Goal: Task Accomplishment & Management: Manage account settings

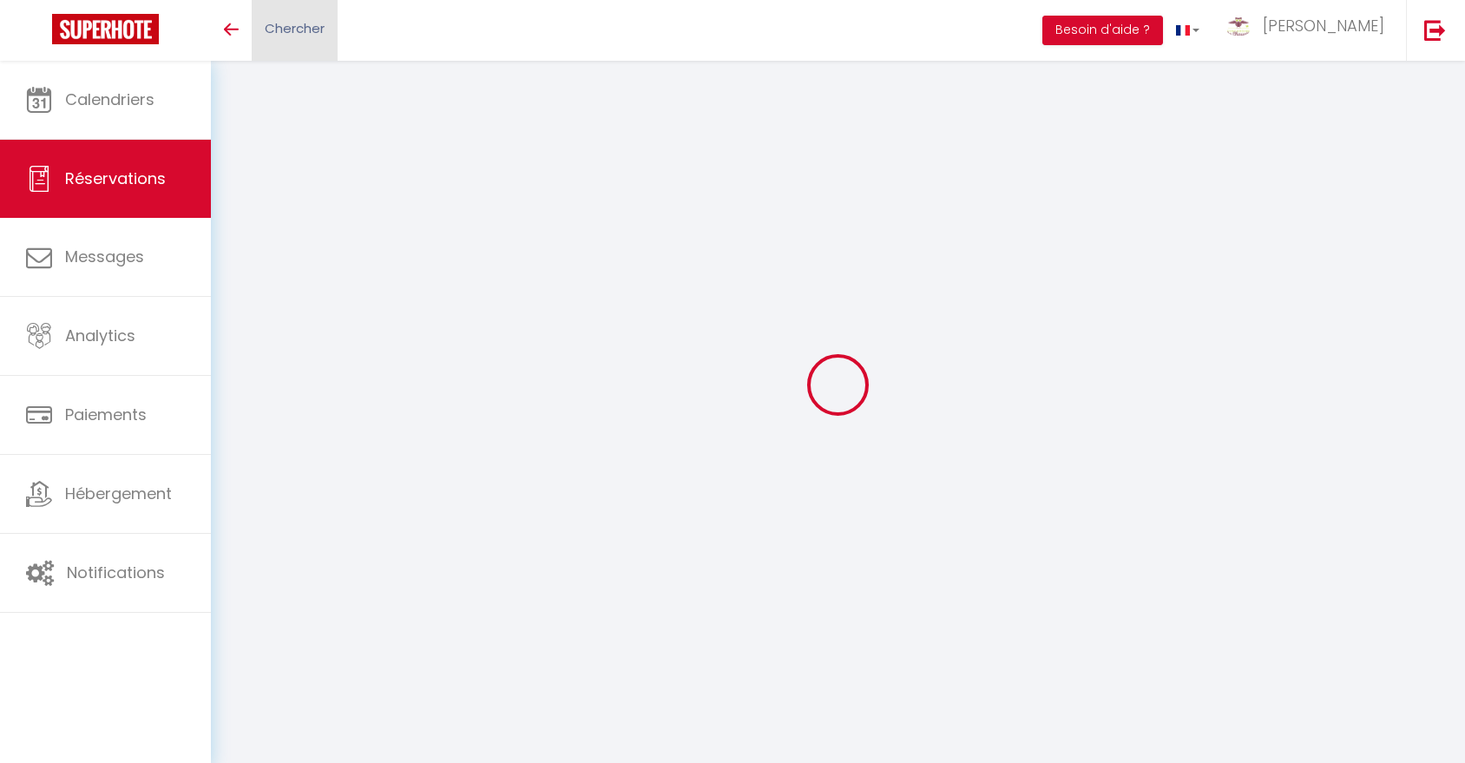
scroll to position [61, 0]
select select
checkbox input "false"
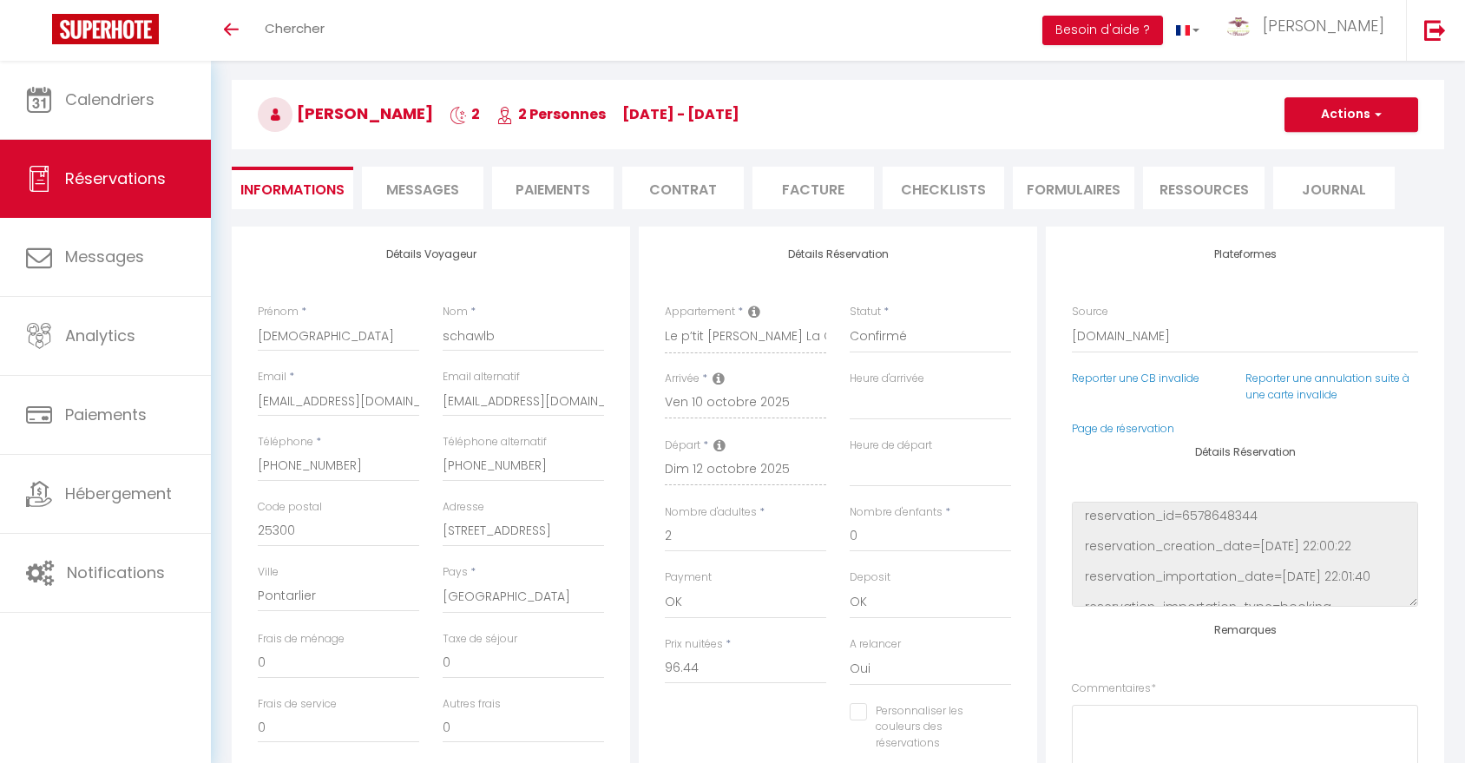
select select
checkbox input "false"
type textarea "** THIS RESERVATION HAS BEEN PRE-PAID ** Reservation has a cancellation grace p…"
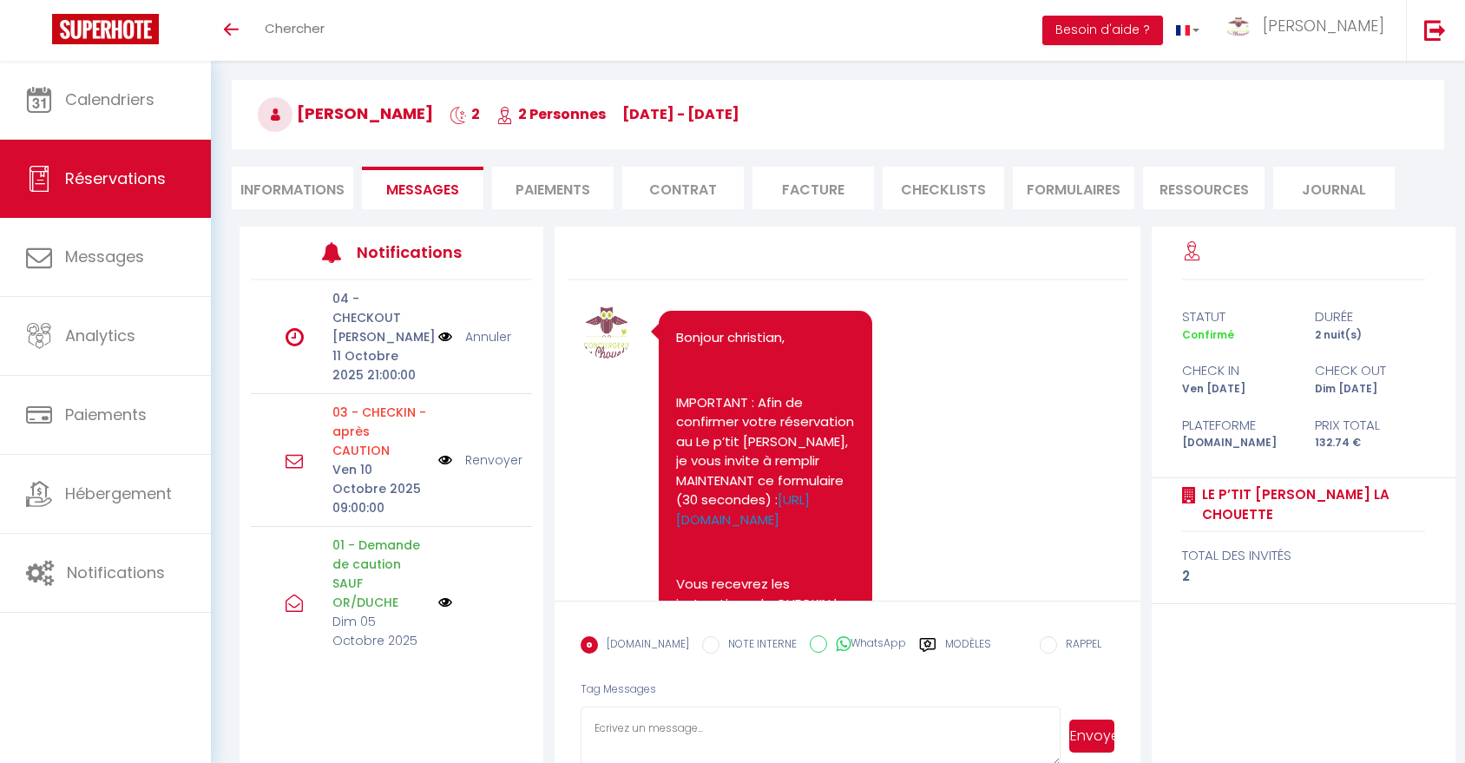
scroll to position [2363, 0]
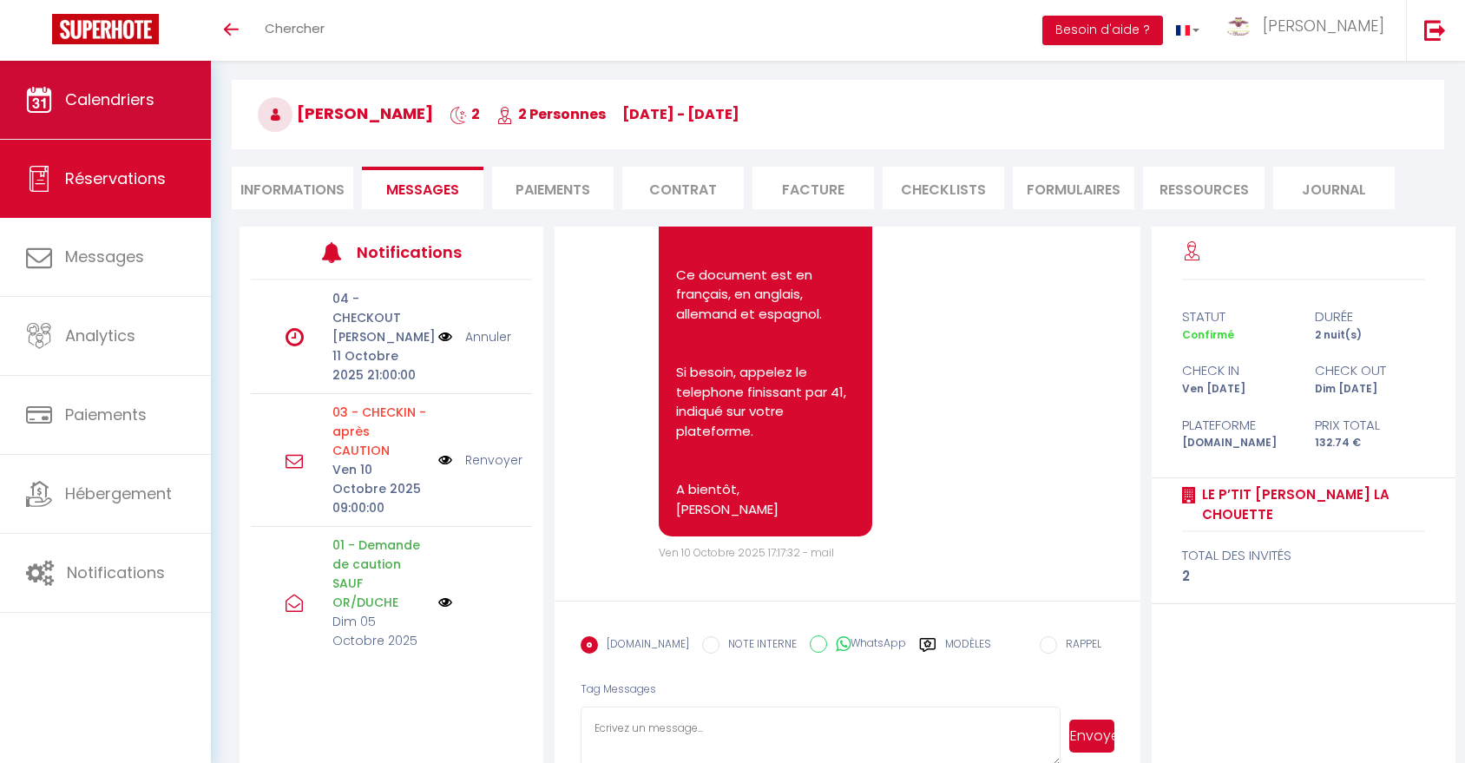
click at [111, 116] on link "Calendriers" at bounding box center [105, 100] width 211 height 78
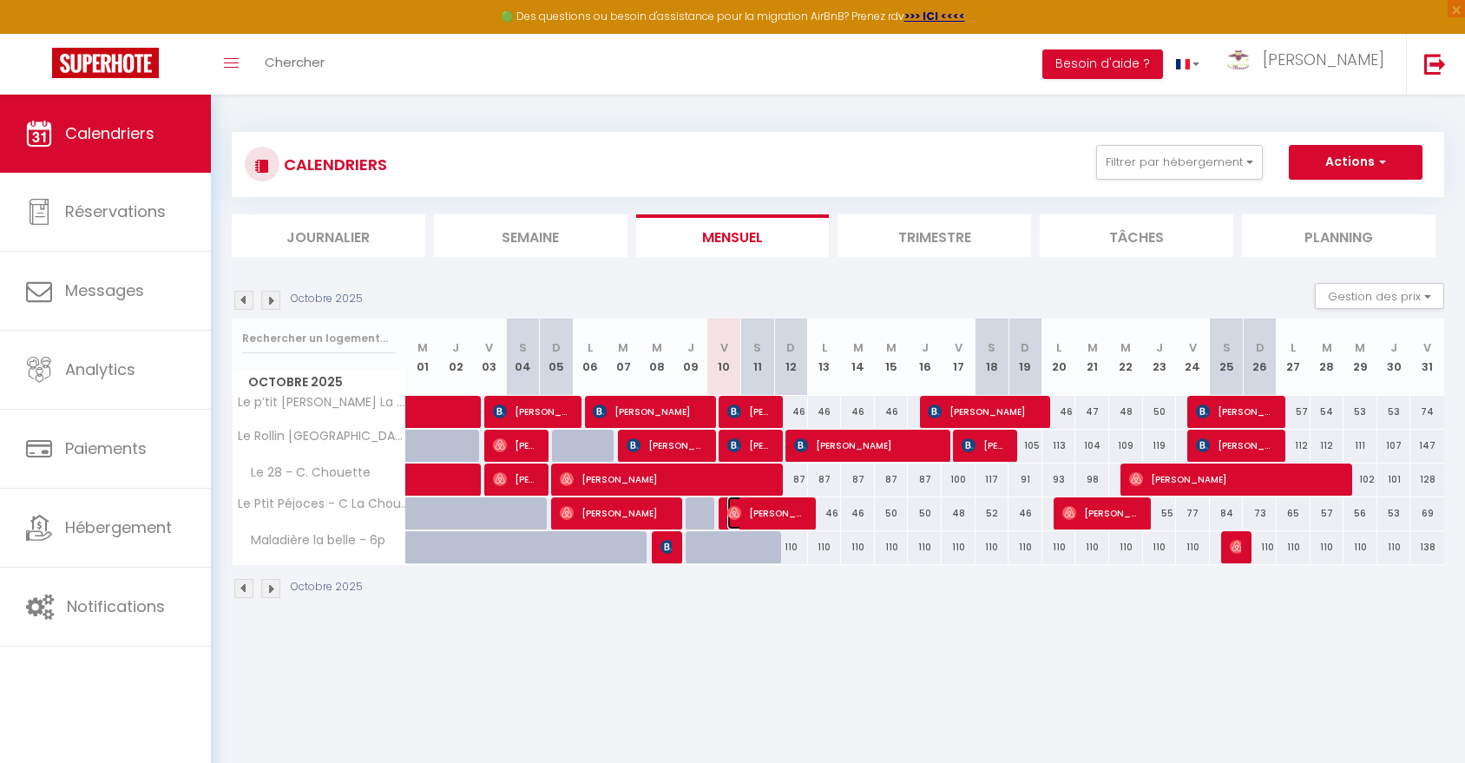
click at [798, 509] on span "[PERSON_NAME]" at bounding box center [766, 512] width 79 height 33
select select "OK"
select select "0"
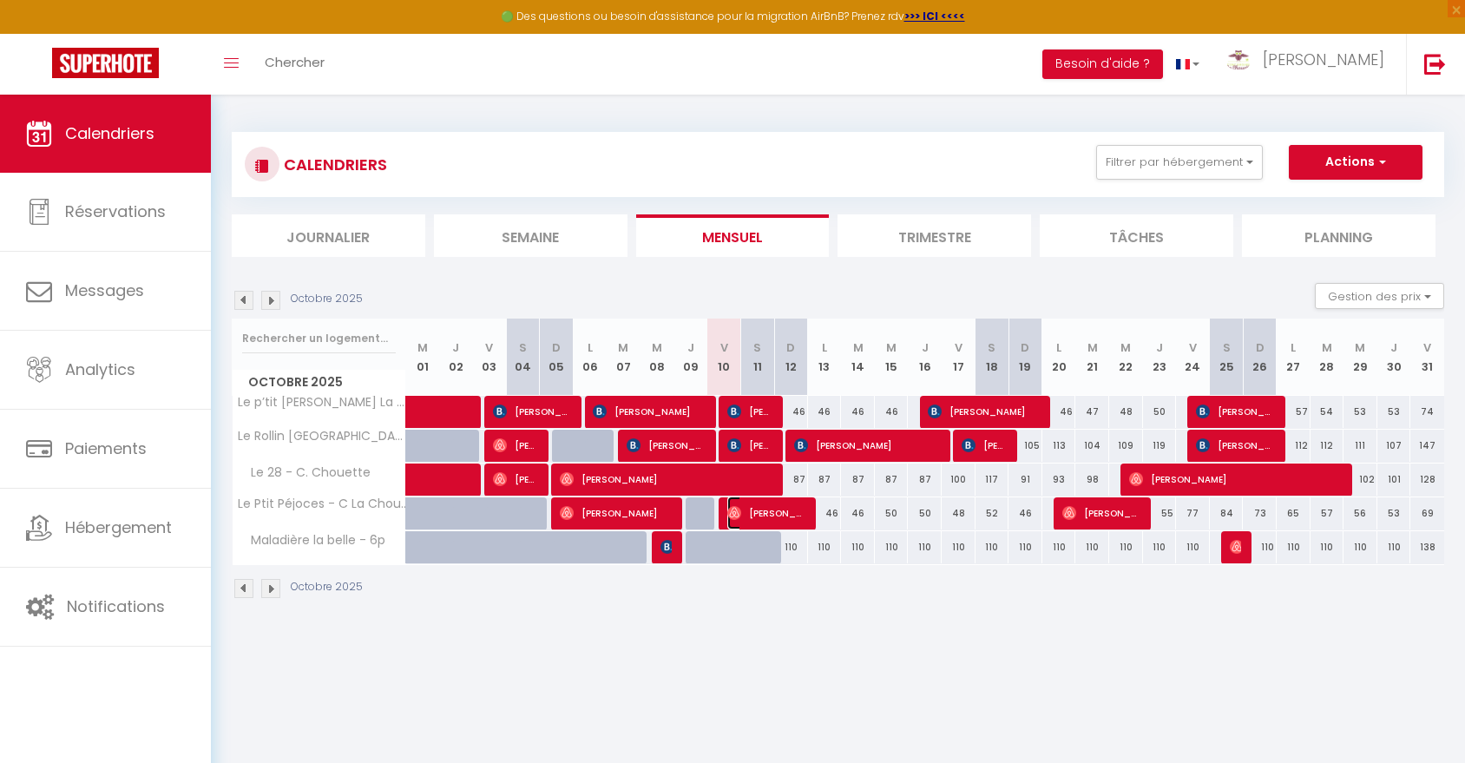
select select "1"
select select
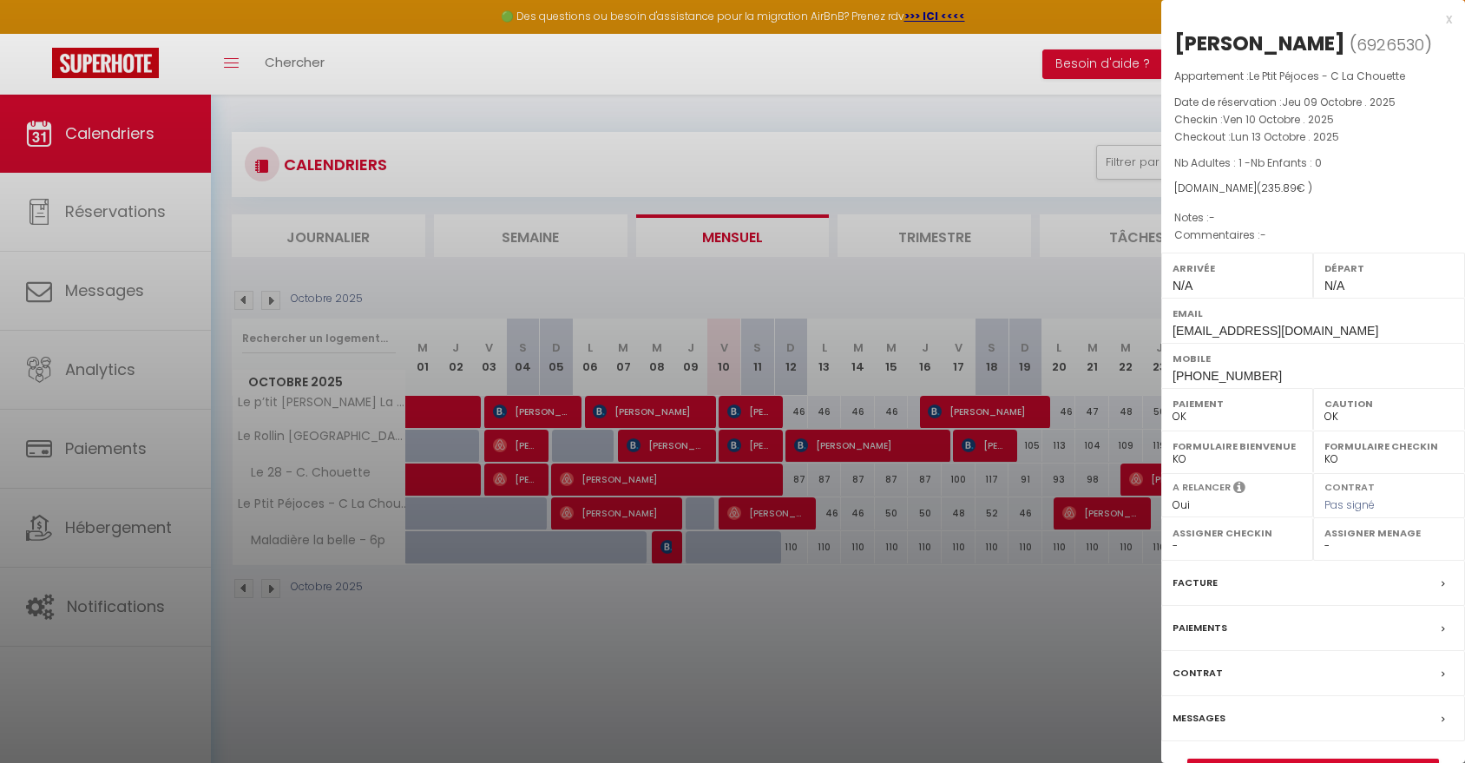
click at [1215, 719] on label "Messages" at bounding box center [1198, 718] width 53 height 18
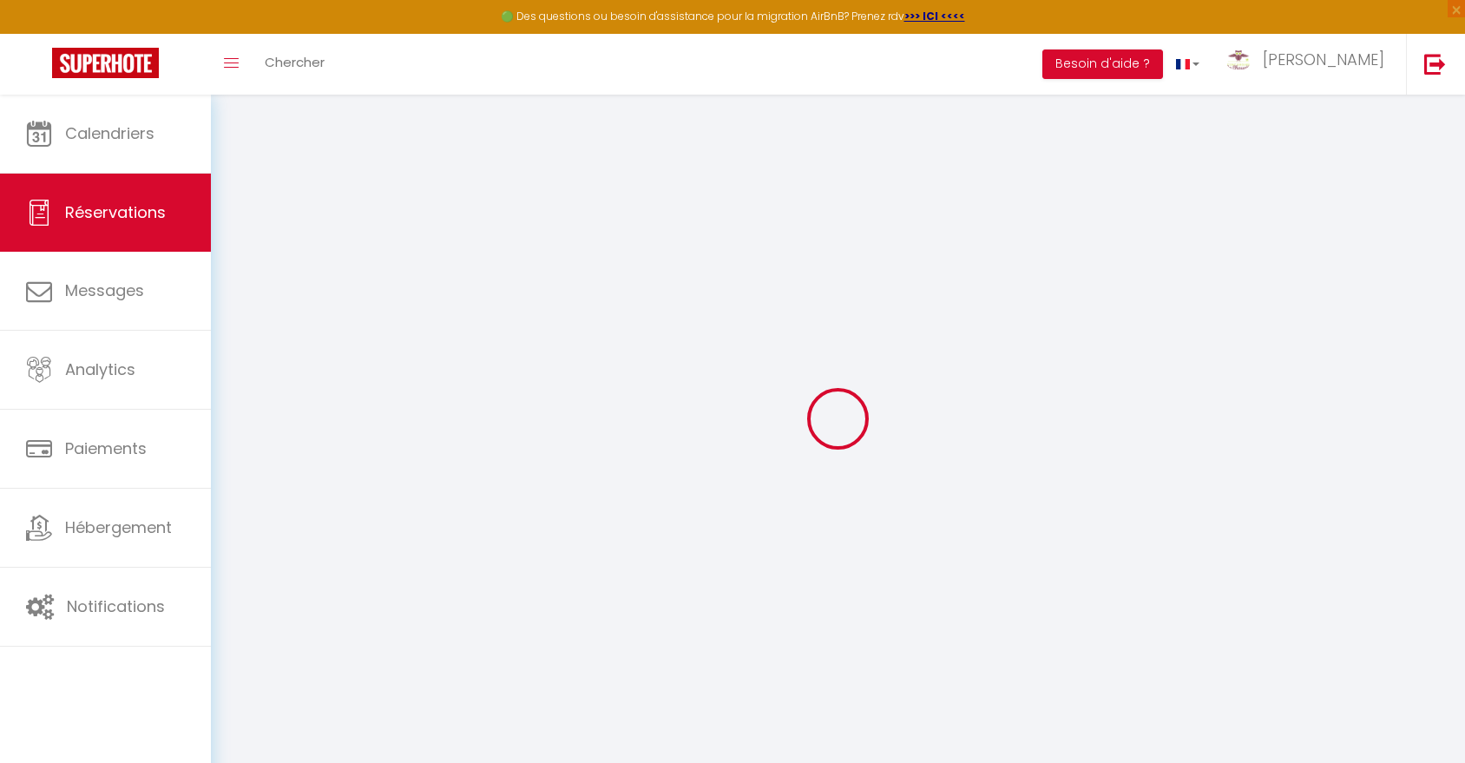
select select
checkbox input "false"
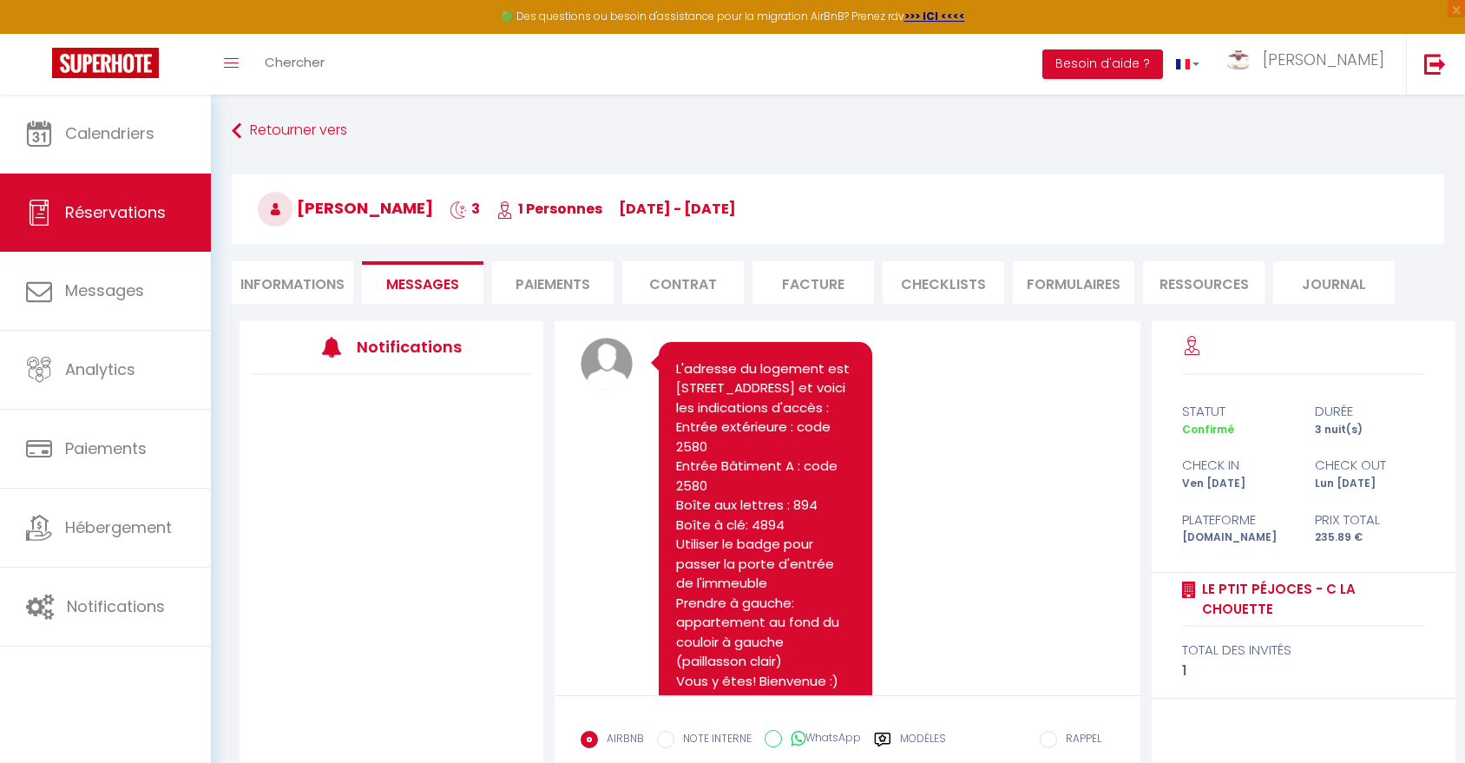
scroll to position [715, 0]
